Goal: Information Seeking & Learning: Learn about a topic

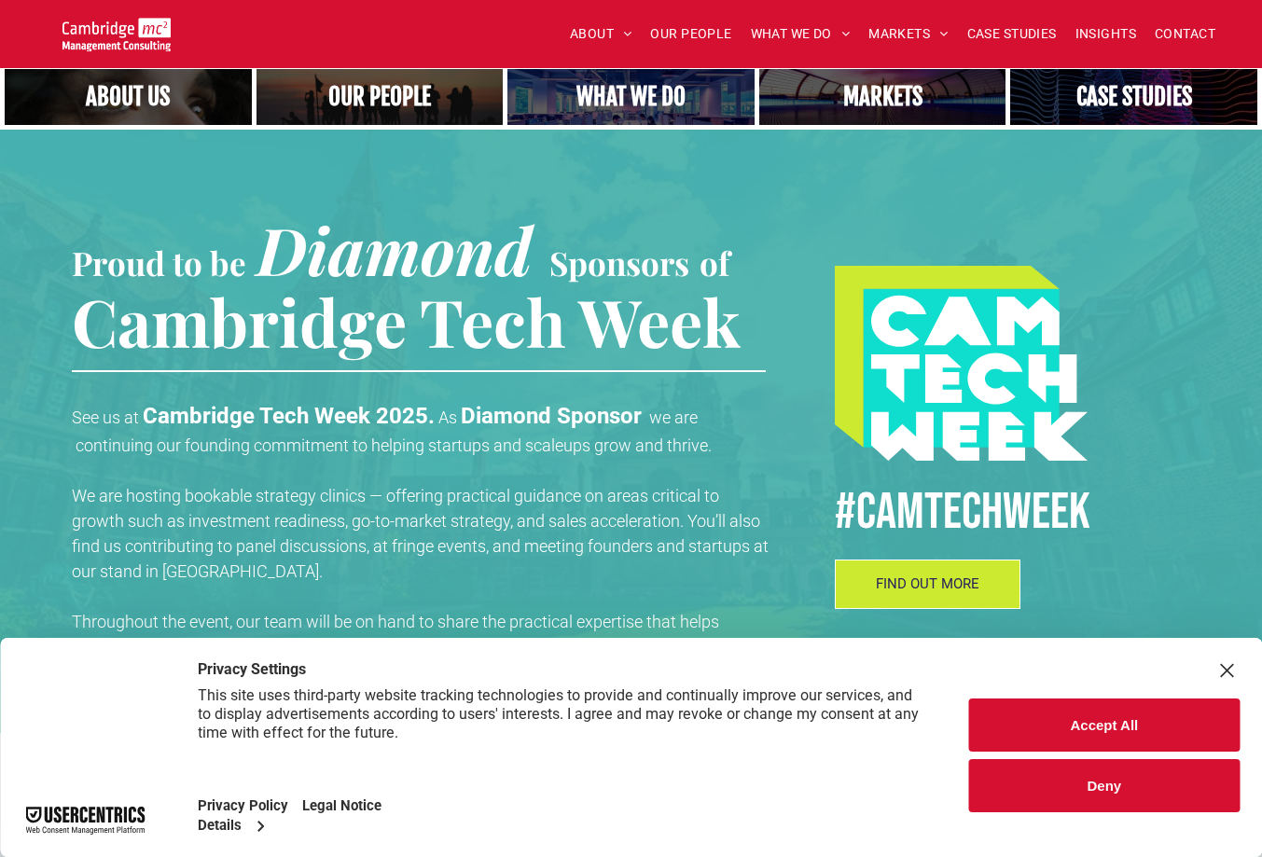
scroll to position [573, 0]
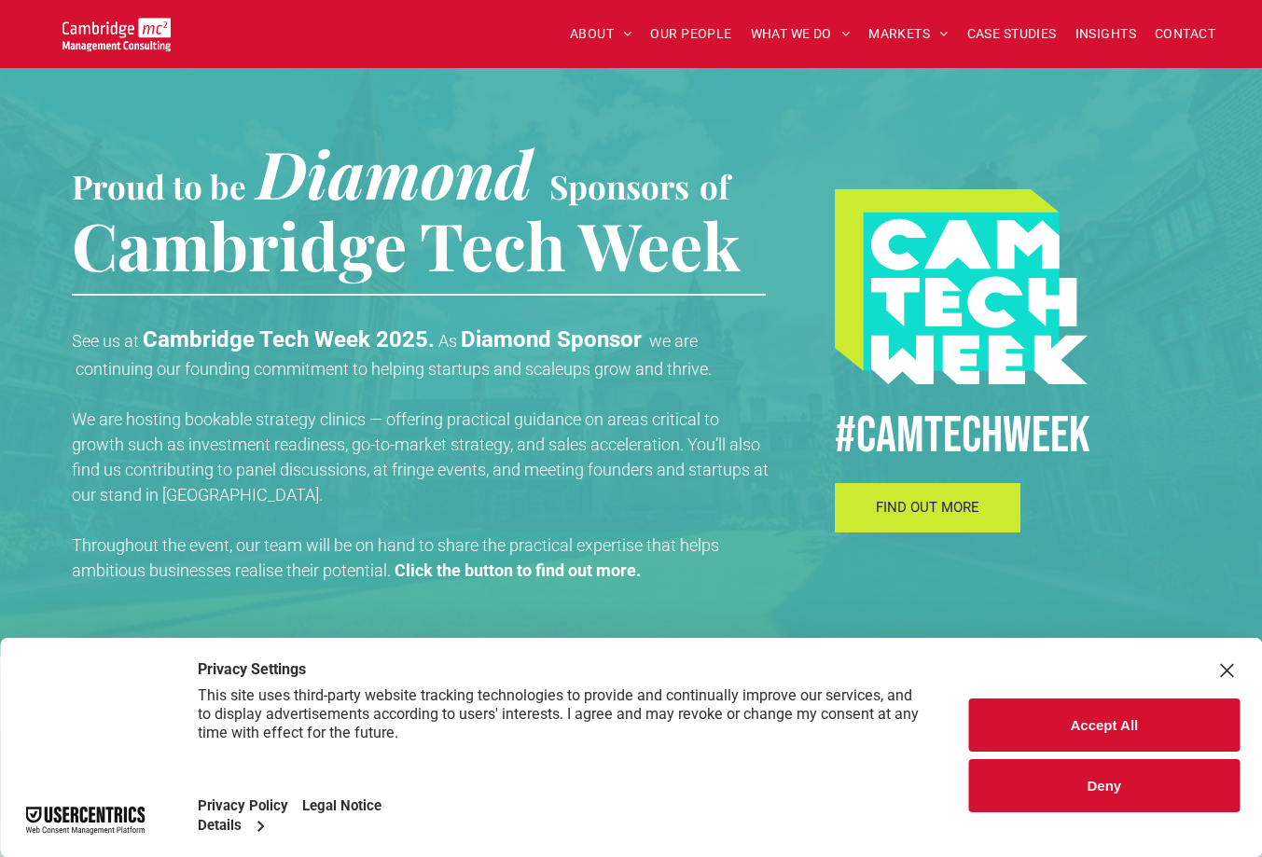
click at [945, 501] on span "FIND OUT MORE" at bounding box center [927, 507] width 103 height 17
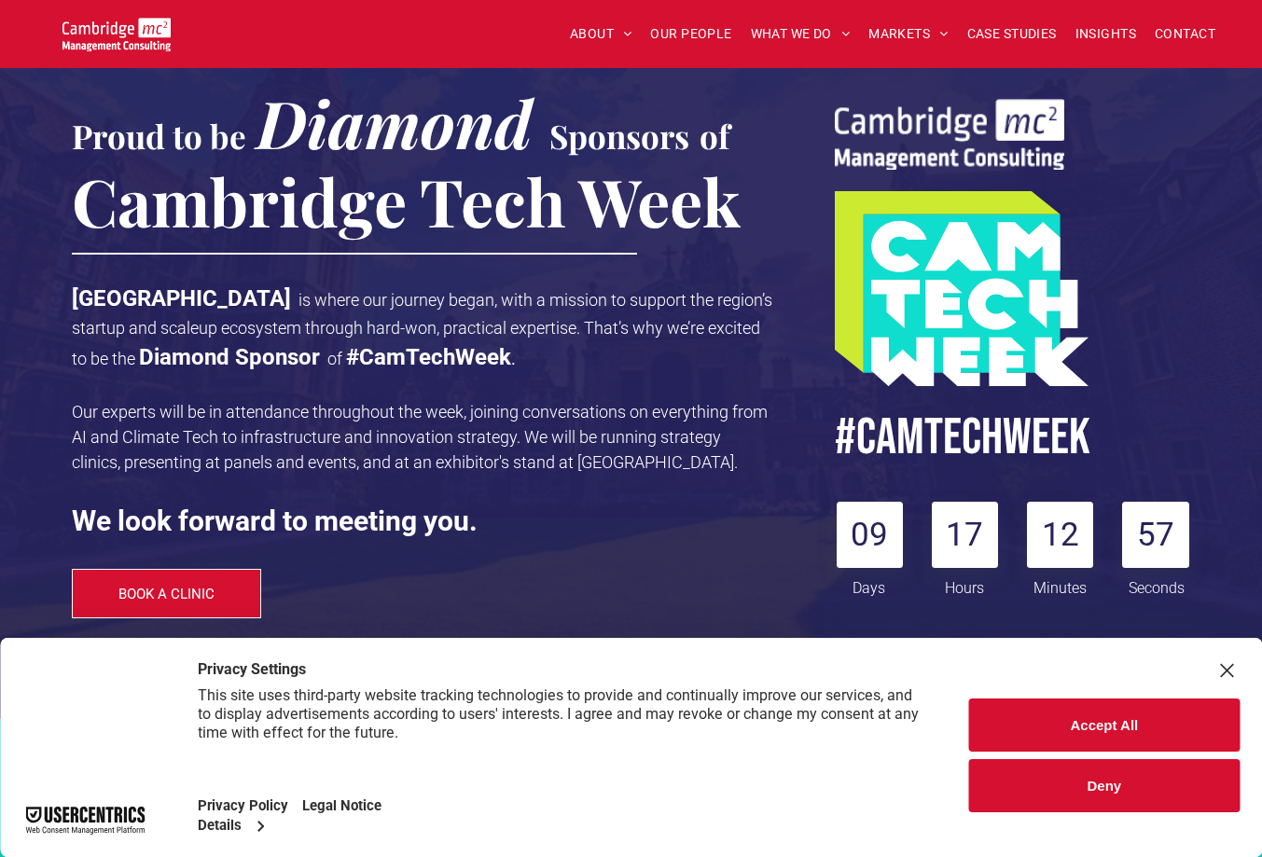
scroll to position [215, 0]
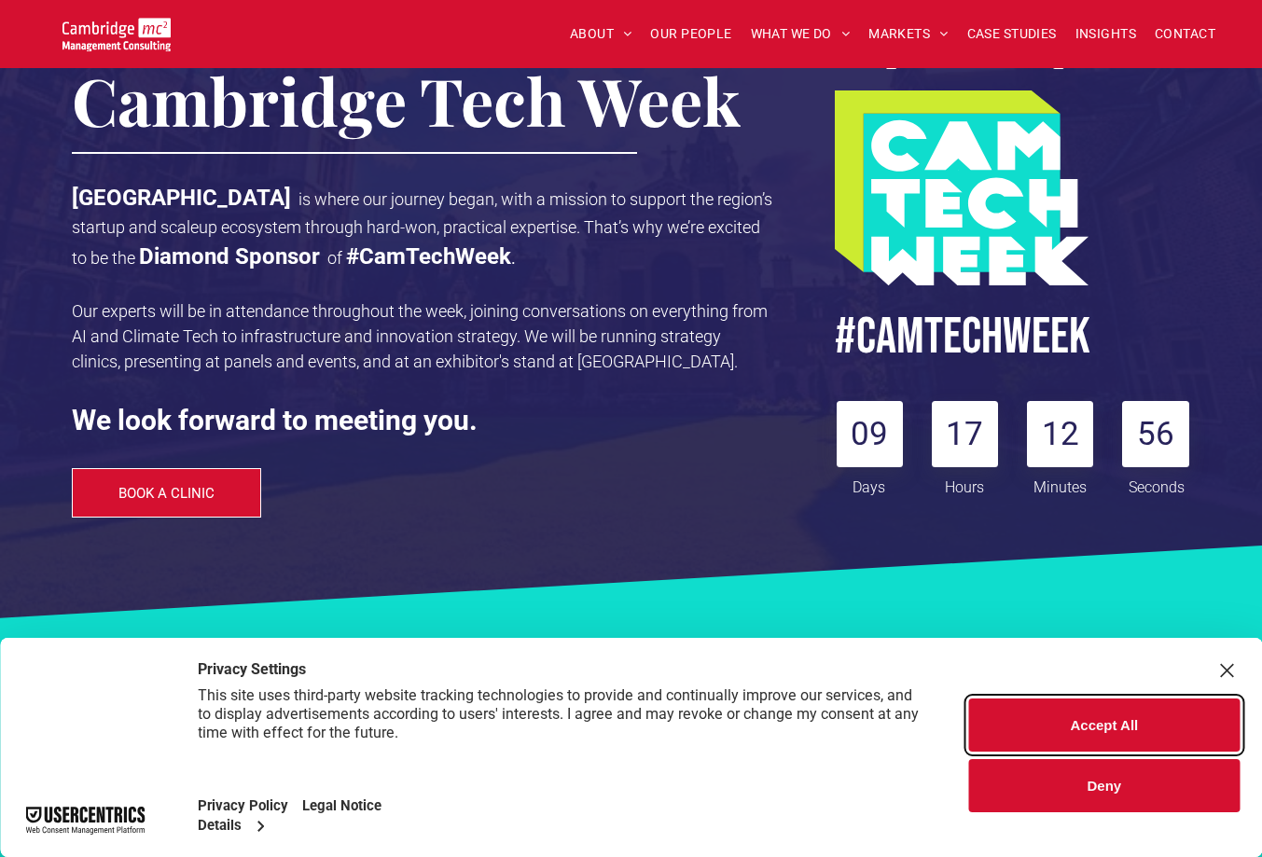
click at [1105, 729] on button "Accept All" at bounding box center [1104, 724] width 270 height 53
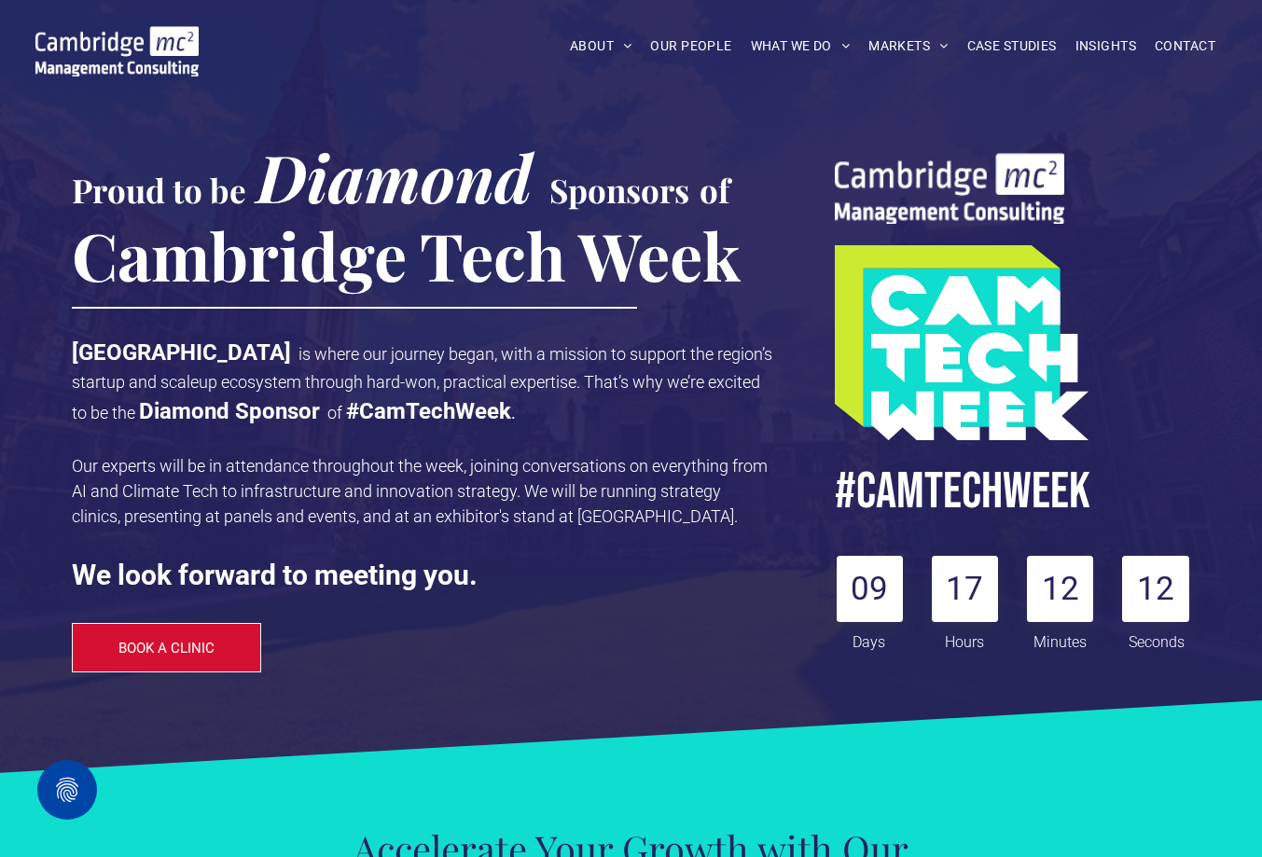
scroll to position [0, 0]
